Goal: Information Seeking & Learning: Learn about a topic

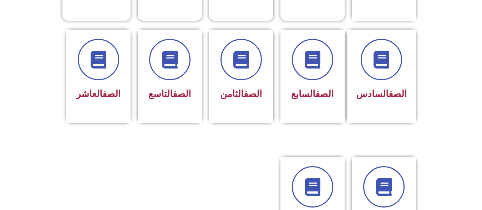
scroll to position [286, 0]
click at [115, 39] on div at bounding box center [98, 59] width 45 height 41
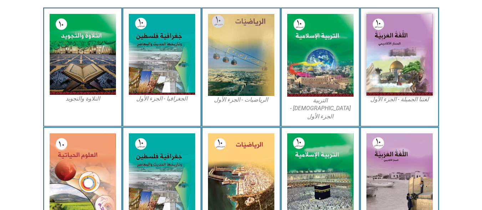
scroll to position [214, 0]
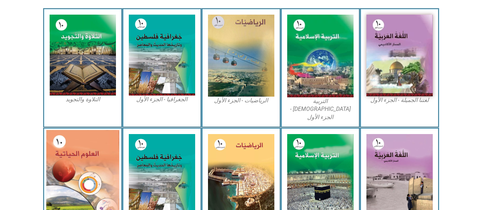
click at [87, 166] on img at bounding box center [82, 175] width 73 height 90
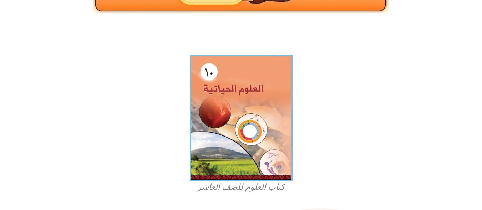
scroll to position [158, 0]
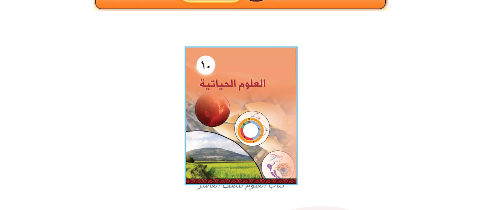
click at [234, 93] on img at bounding box center [241, 115] width 113 height 139
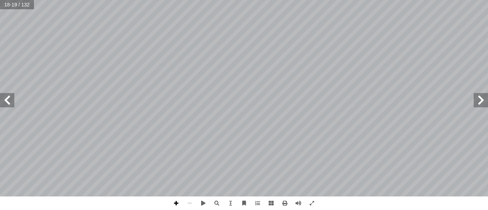
click at [175, 202] on span at bounding box center [176, 204] width 14 height 14
click at [254, 198] on div "١٤ )Mitochondria ( � يتوكندري � - الم 4 ة؛ حيث تحدث فيها ّ لخلي � في لطاقة � نت…" at bounding box center [244, 105] width 488 height 210
click at [179, 203] on span at bounding box center [176, 204] width 14 height 14
click at [204, 205] on span at bounding box center [203, 204] width 14 height 14
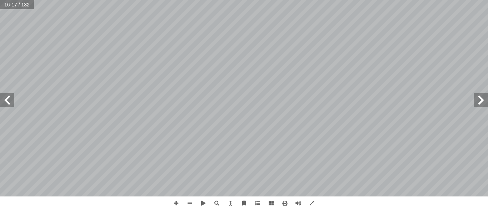
click at [6, 104] on span at bounding box center [7, 100] width 14 height 14
click at [297, 207] on span at bounding box center [298, 204] width 14 height 14
click at [174, 199] on span at bounding box center [176, 204] width 14 height 14
click at [175, 203] on span at bounding box center [176, 204] width 14 height 14
